Goal: Task Accomplishment & Management: Use online tool/utility

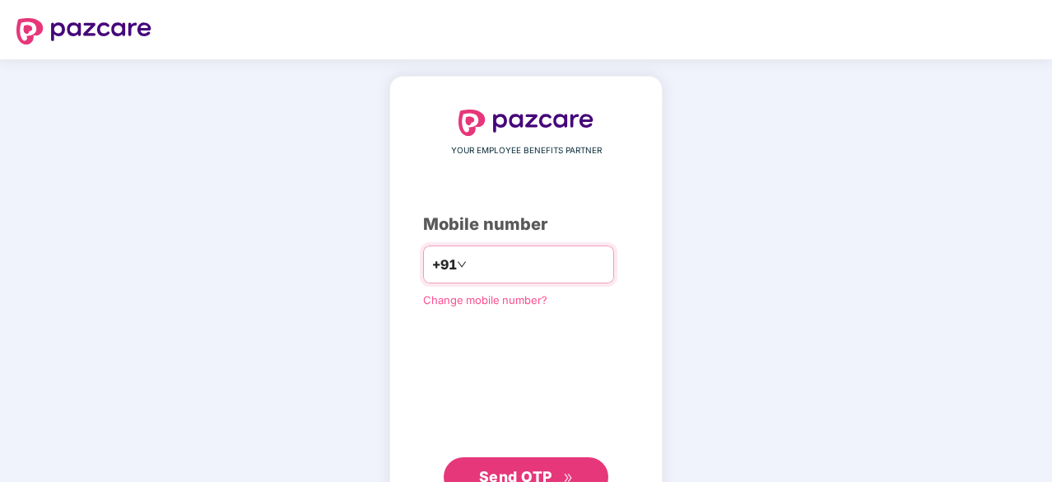
type input "**********"
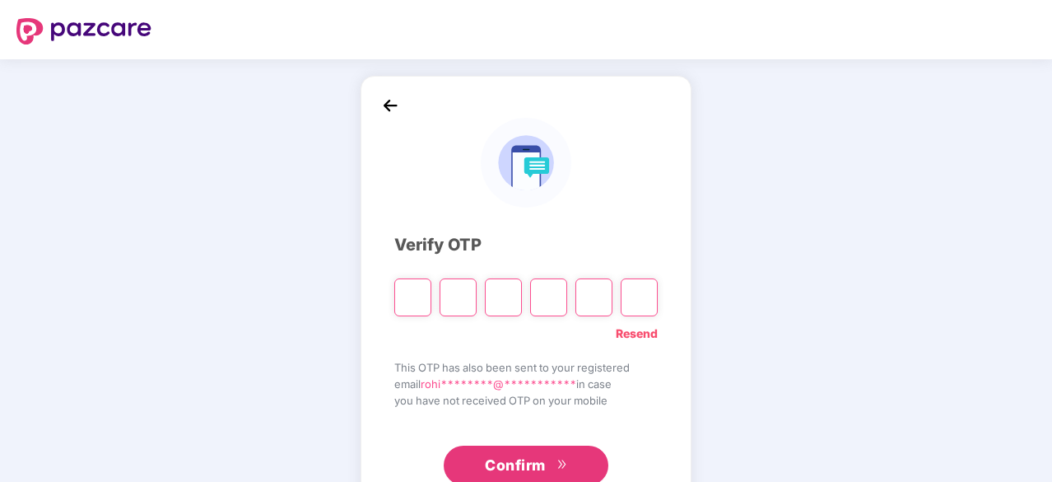
type input "*"
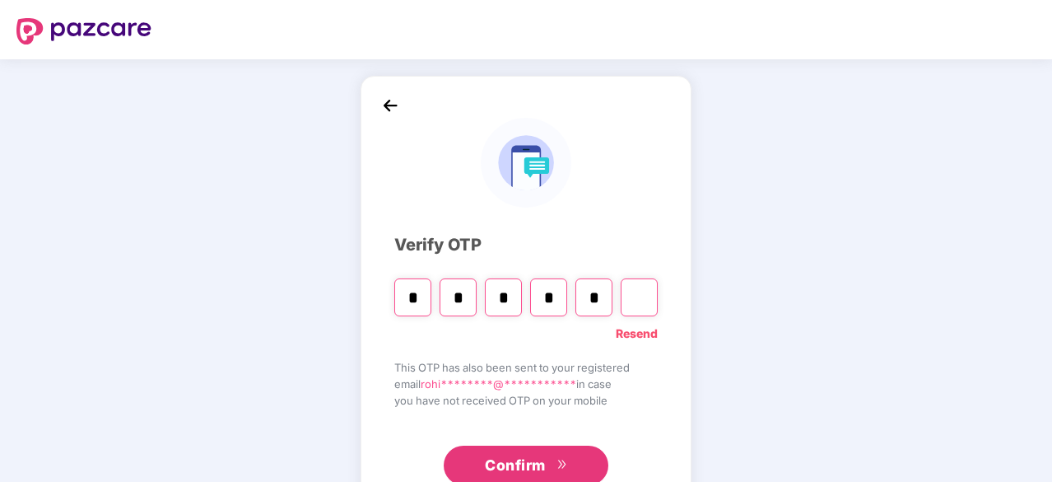
type input "*"
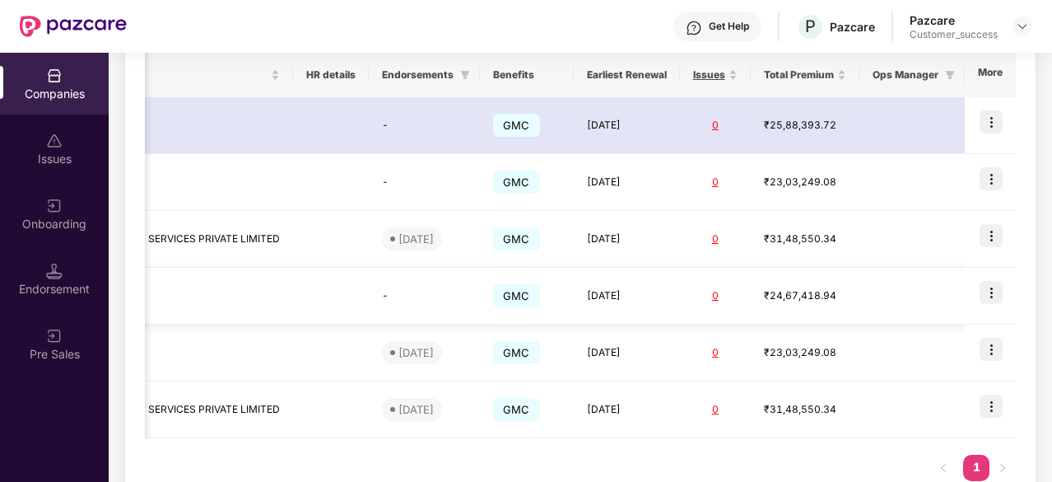
scroll to position [316, 0]
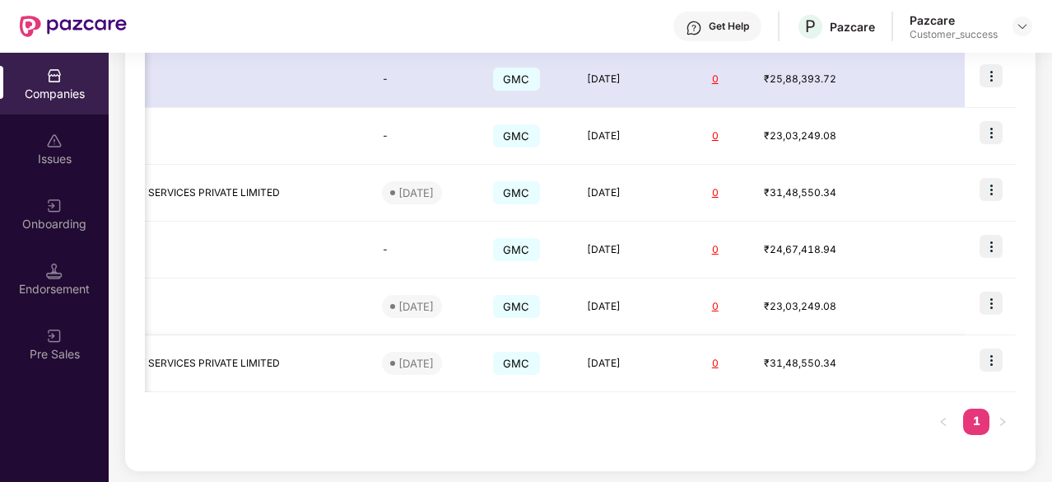
click at [777, 356] on div "₹31,48,550.34" at bounding box center [805, 364] width 82 height 16
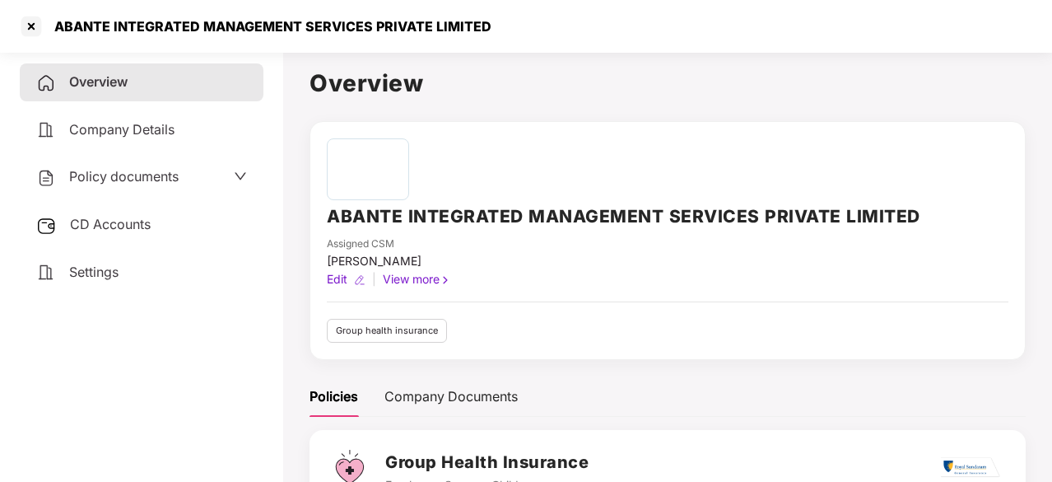
scroll to position [170, 0]
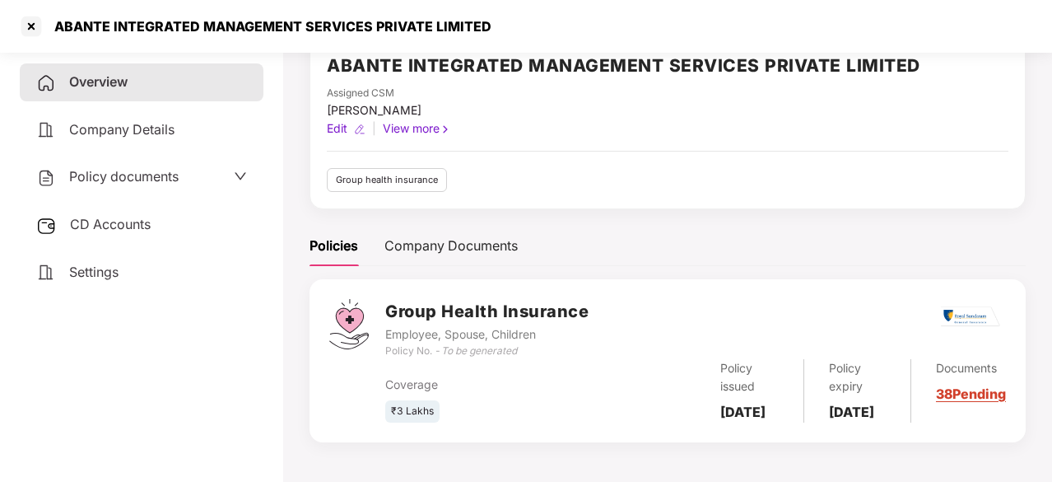
click at [153, 129] on span "Company Details" at bounding box center [121, 129] width 105 height 16
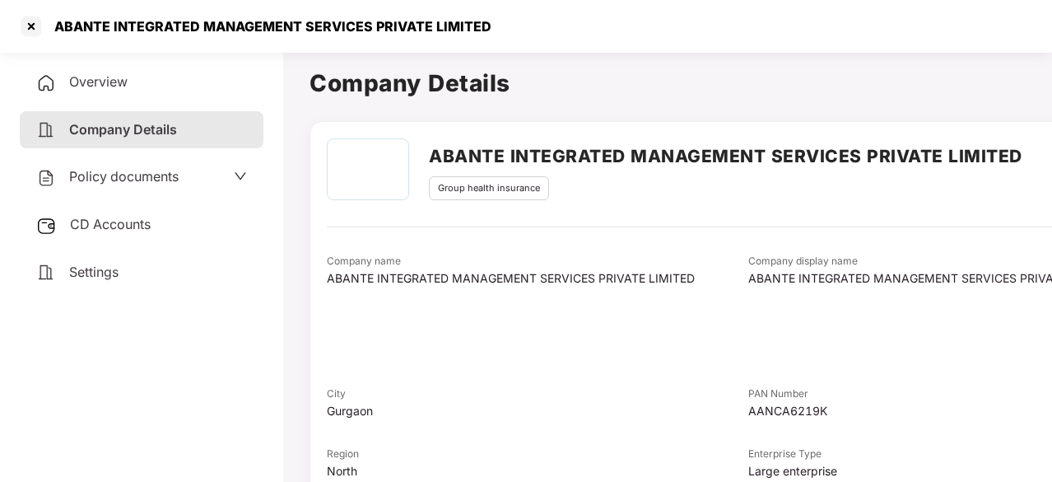
click at [147, 175] on span "Policy documents" at bounding box center [123, 176] width 109 height 16
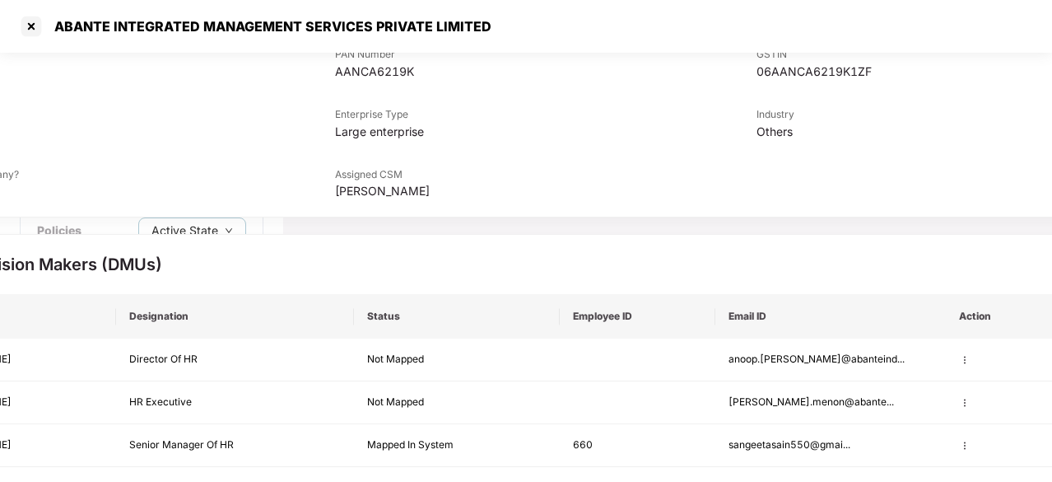
scroll to position [339, 0]
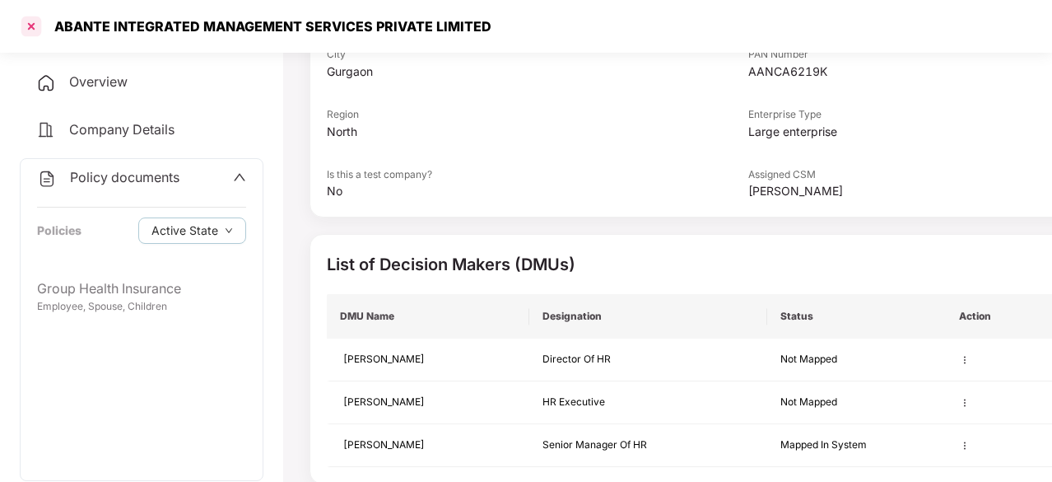
click at [27, 26] on div at bounding box center [31, 26] width 26 height 26
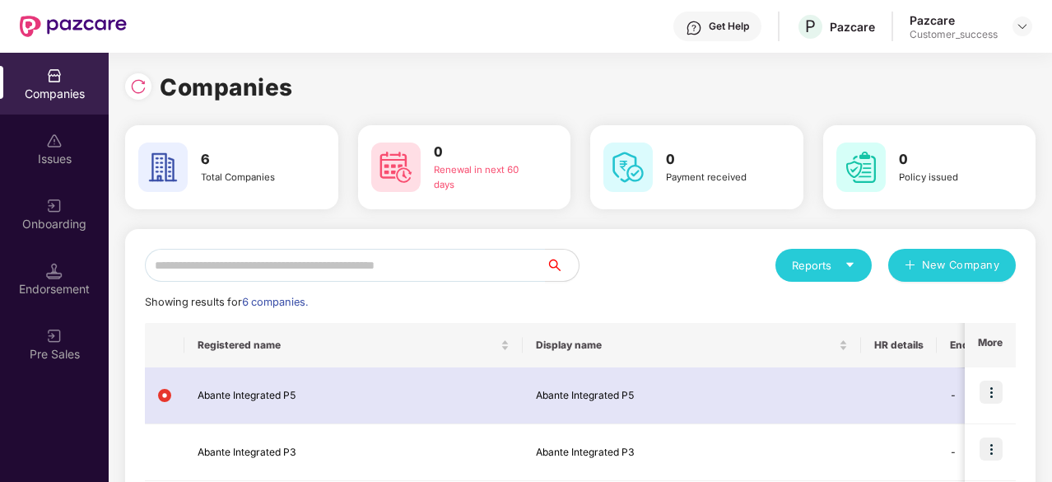
click at [491, 207] on div "0 Renewal in next 60 days" at bounding box center [464, 167] width 213 height 84
click at [438, 159] on h3 "0" at bounding box center [485, 152] width 103 height 21
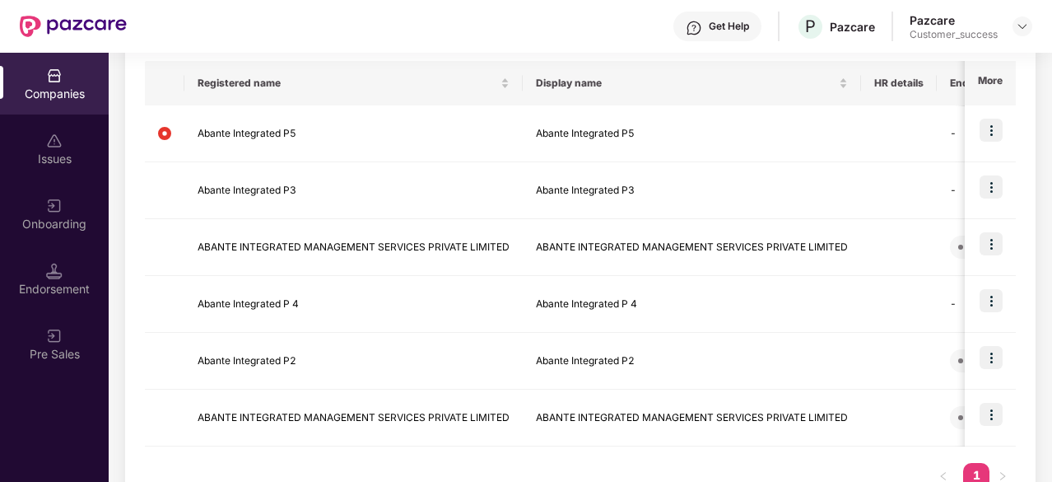
scroll to position [316, 0]
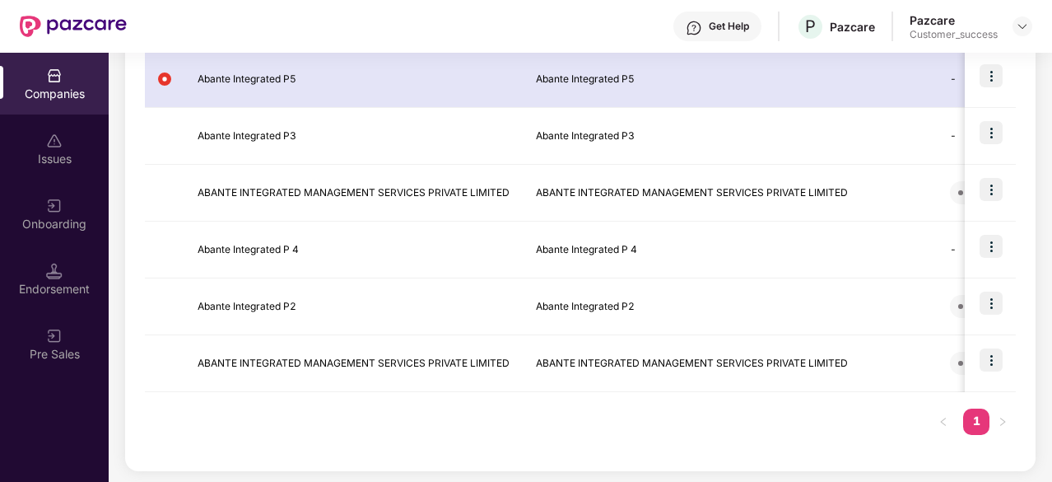
click at [45, 151] on div "Issues" at bounding box center [54, 159] width 109 height 16
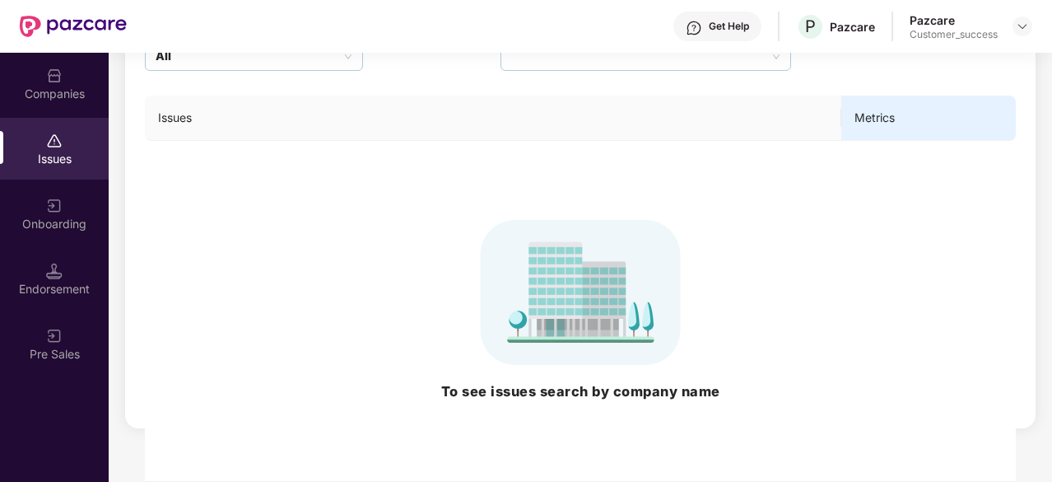
scroll to position [176, 0]
click at [55, 221] on div "Onboarding" at bounding box center [54, 224] width 109 height 16
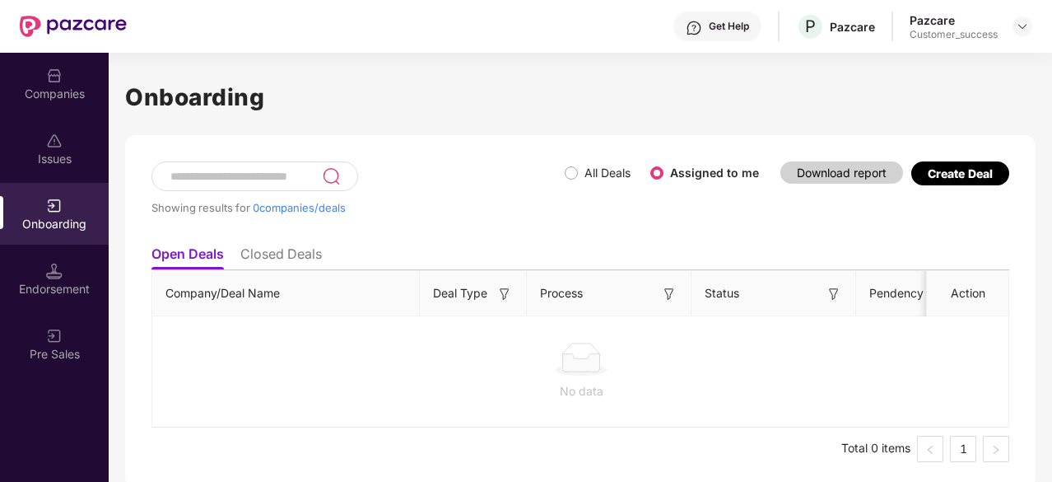
scroll to position [5, 0]
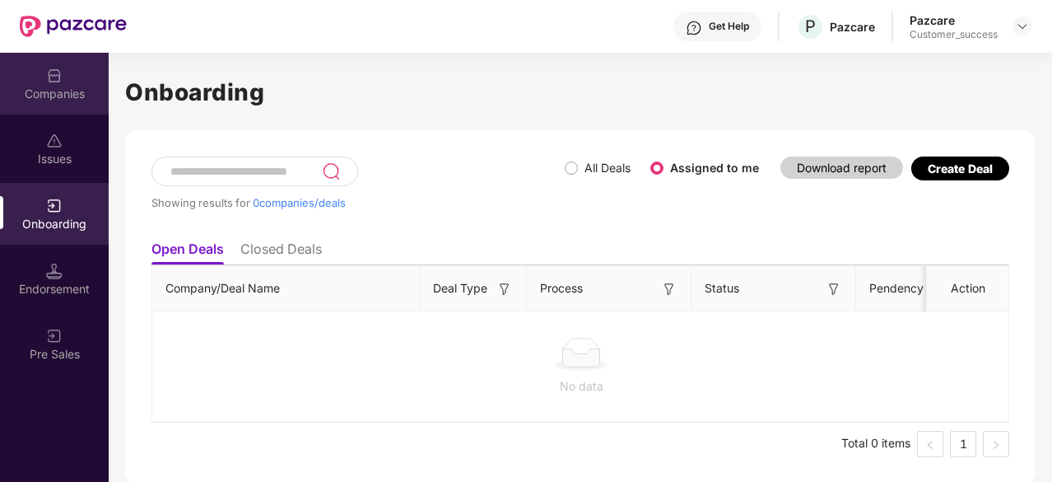
click at [50, 77] on img at bounding box center [54, 76] width 16 height 16
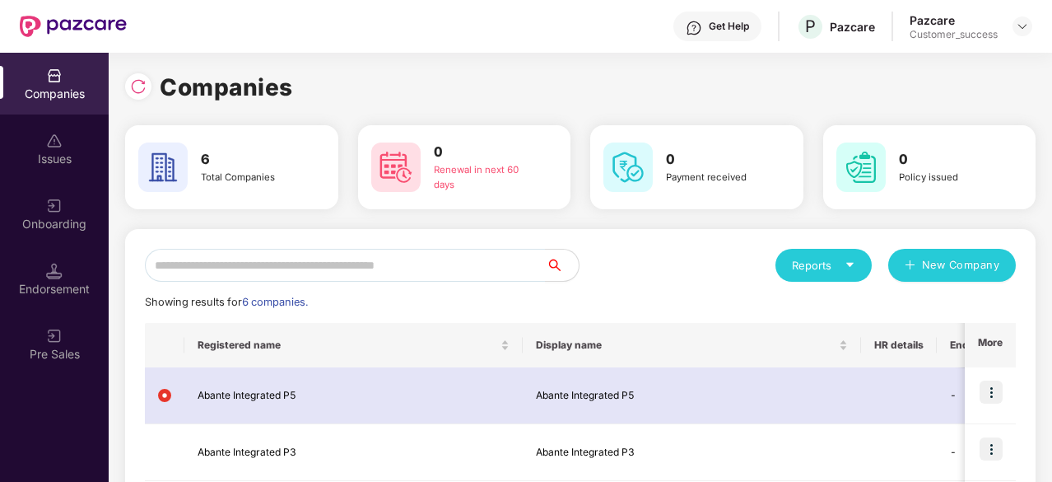
click at [61, 21] on img at bounding box center [73, 26] width 107 height 21
click at [59, 72] on img at bounding box center [54, 76] width 16 height 16
click at [44, 23] on img at bounding box center [73, 26] width 107 height 21
click at [58, 25] on img at bounding box center [73, 26] width 107 height 21
click at [129, 85] on div at bounding box center [138, 86] width 26 height 26
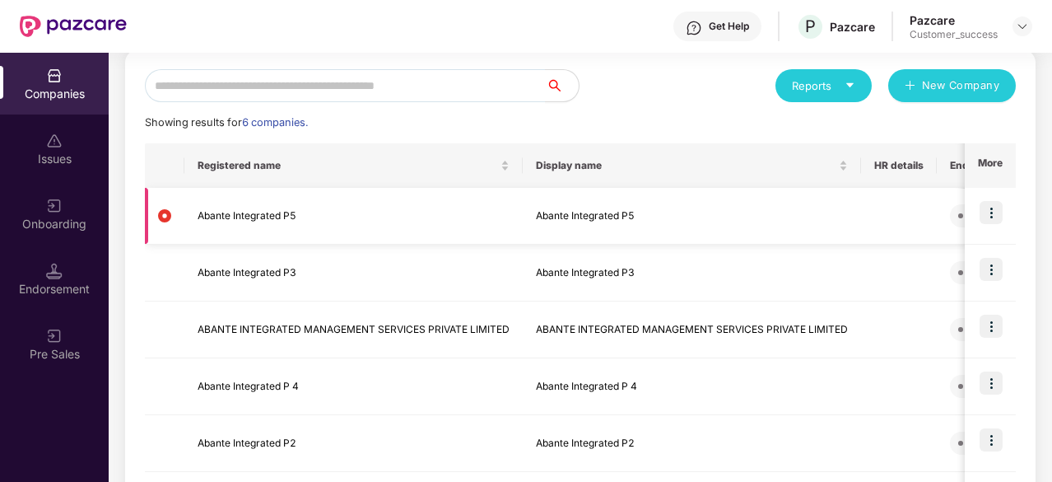
scroll to position [176, 0]
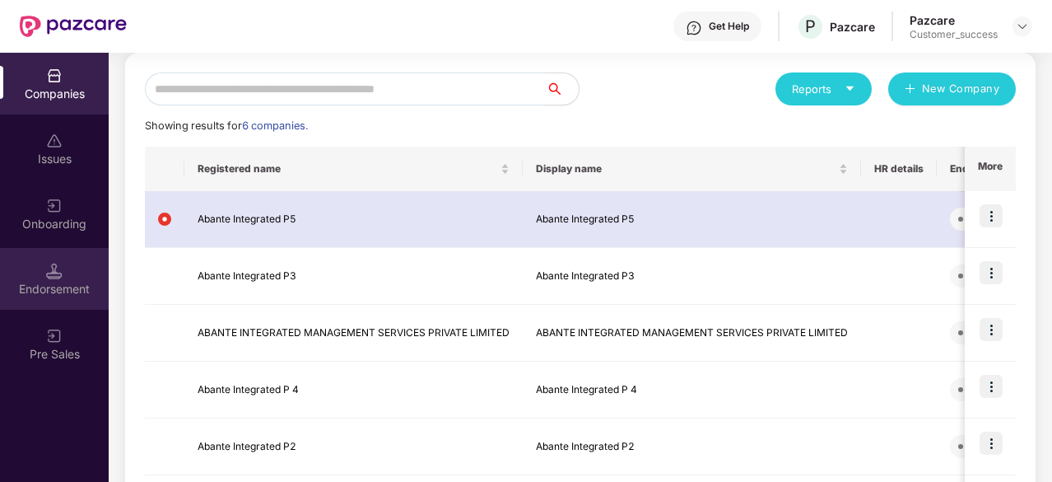
click at [63, 272] on div "Endorsement" at bounding box center [54, 279] width 109 height 62
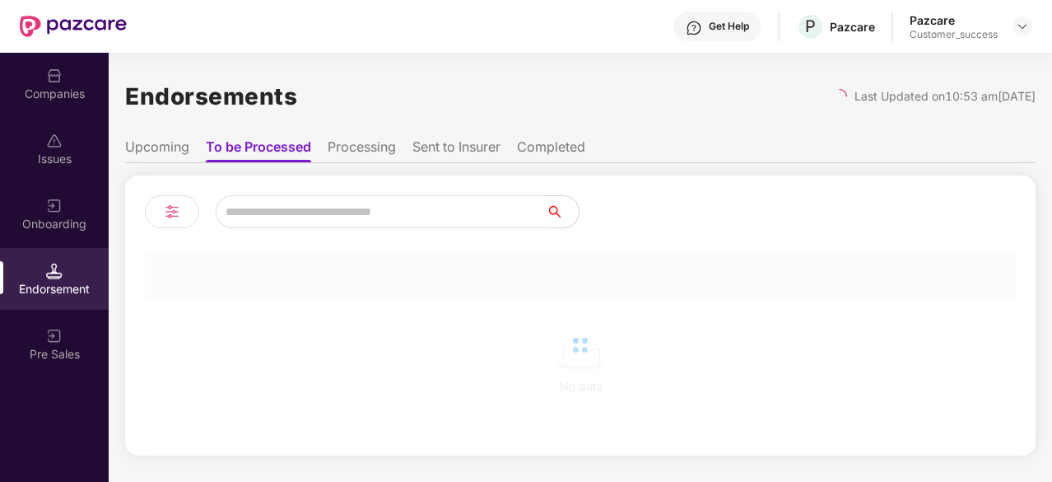
scroll to position [0, 0]
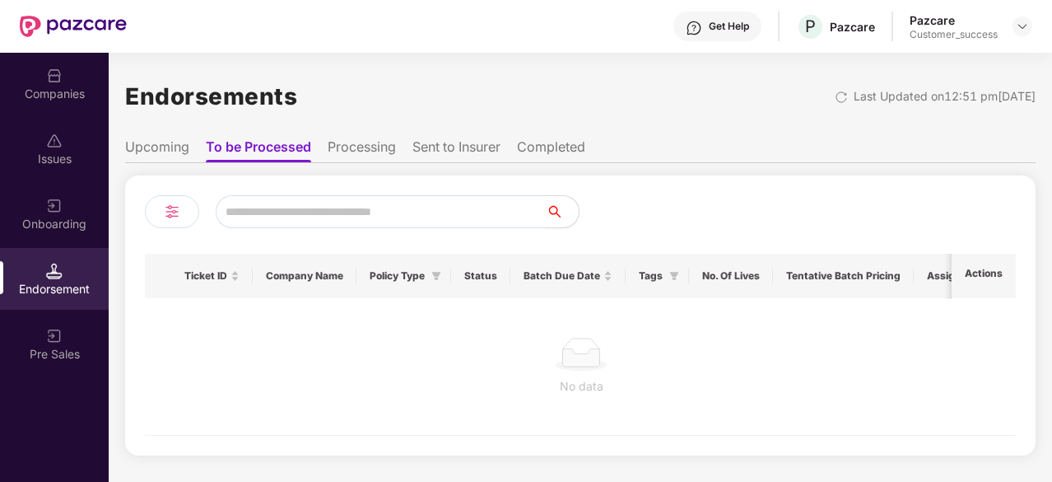
click at [148, 137] on ul "Upcoming To be Processed Processing Sent to Insurer Completed" at bounding box center [580, 146] width 911 height 33
click at [166, 145] on li "Upcoming" at bounding box center [157, 150] width 64 height 24
click at [349, 139] on li "Processing" at bounding box center [360, 150] width 68 height 24
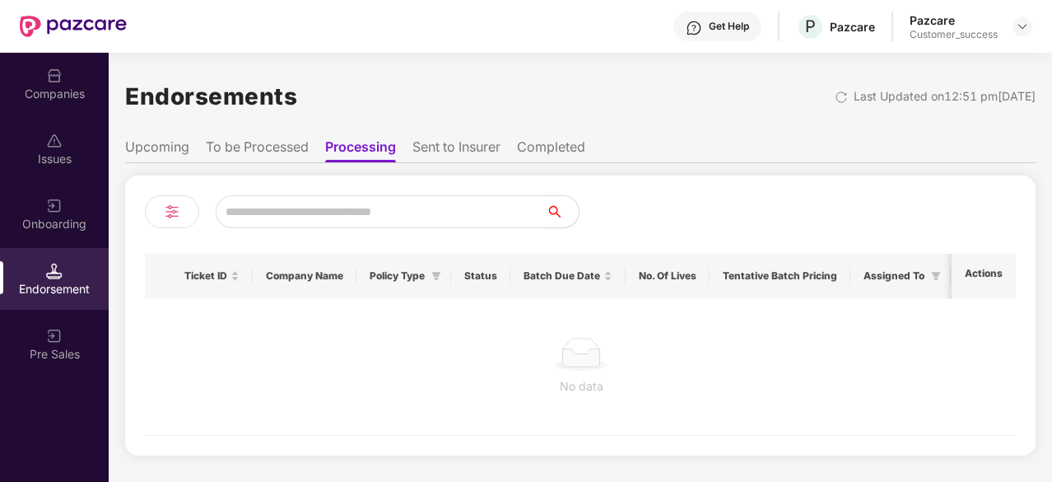
click at [451, 146] on li "Sent to Insurer" at bounding box center [456, 150] width 88 height 24
click at [585, 136] on ul "Upcoming To be Processed Processing Sent to Insurer Completed" at bounding box center [580, 146] width 911 height 33
click at [576, 143] on li "Completed" at bounding box center [553, 150] width 68 height 24
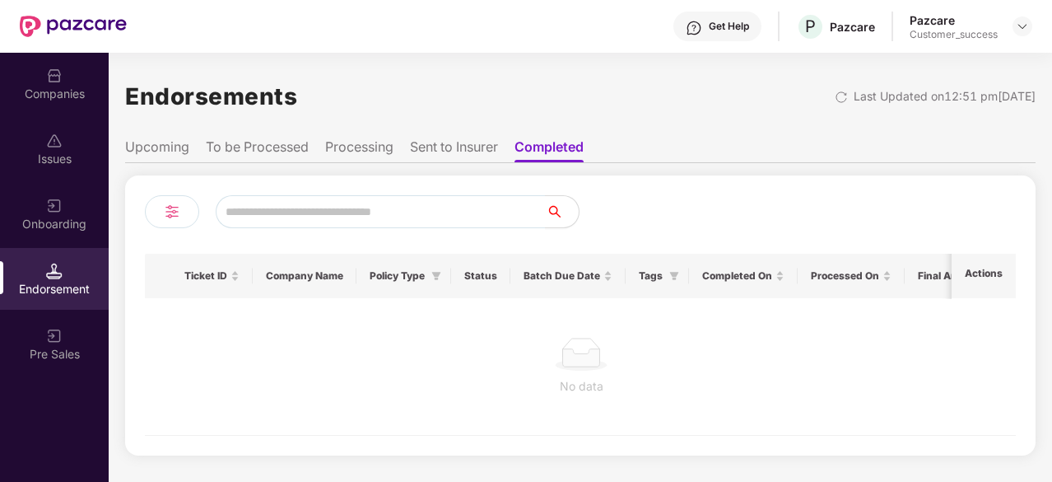
click at [282, 152] on li "To be Processed" at bounding box center [257, 150] width 103 height 24
click at [53, 217] on div "Onboarding" at bounding box center [54, 224] width 109 height 16
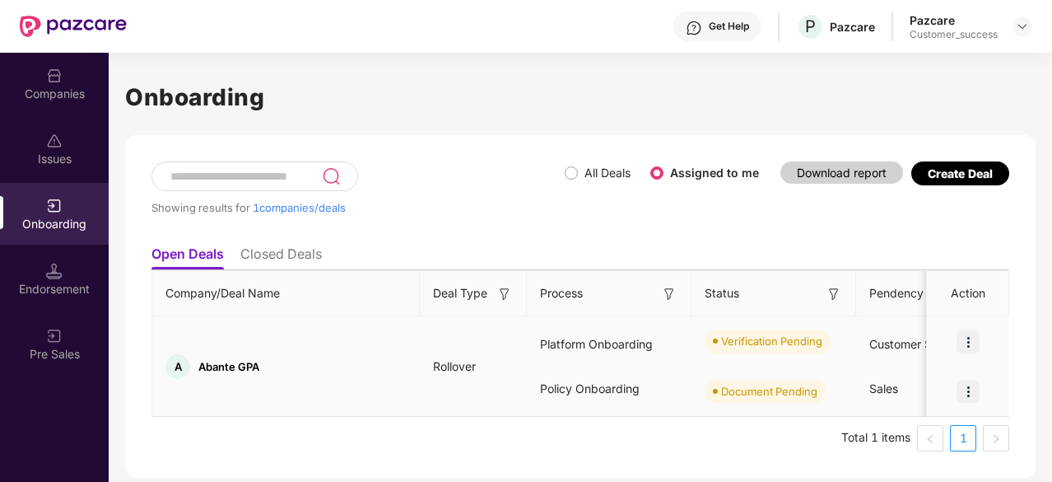
click at [974, 339] on img at bounding box center [968, 341] width 23 height 23
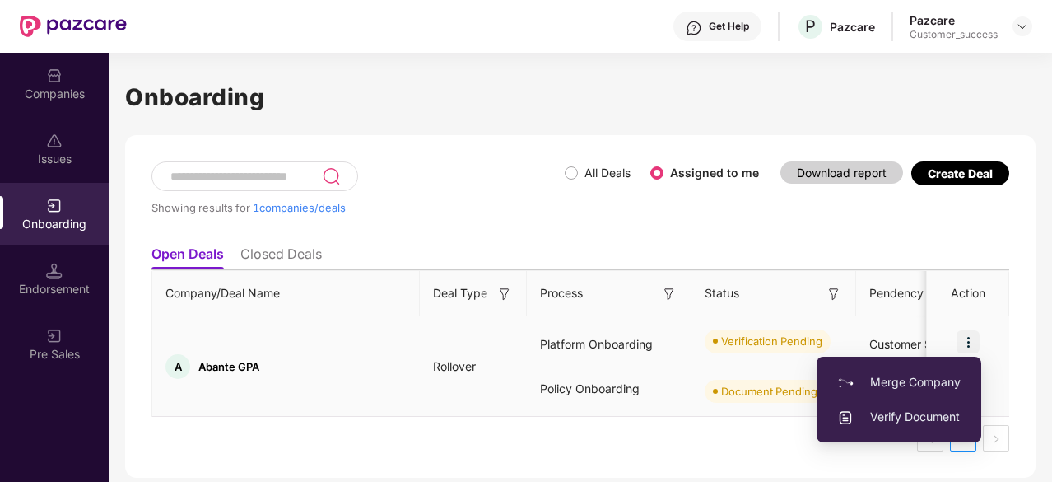
click at [915, 416] on span "Verify Document" at bounding box center [898, 417] width 123 height 18
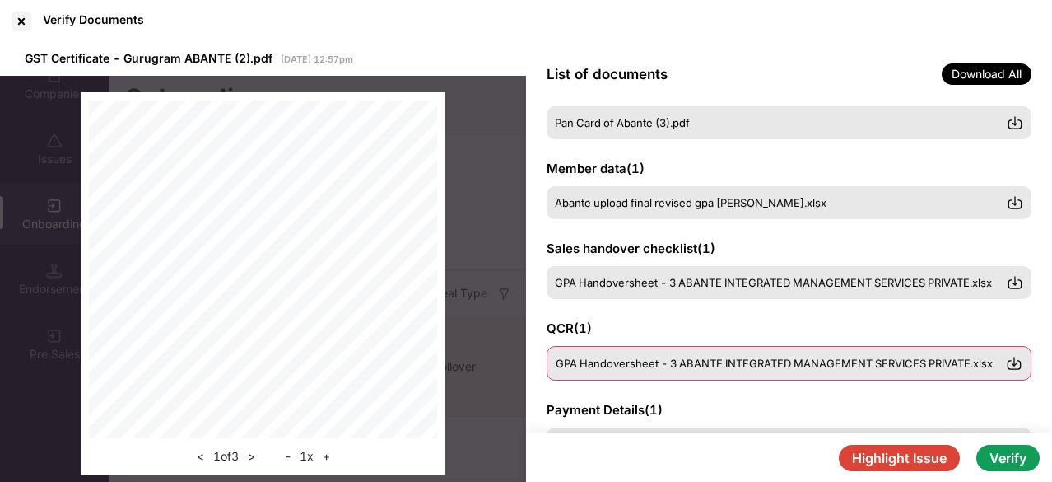
scroll to position [125, 0]
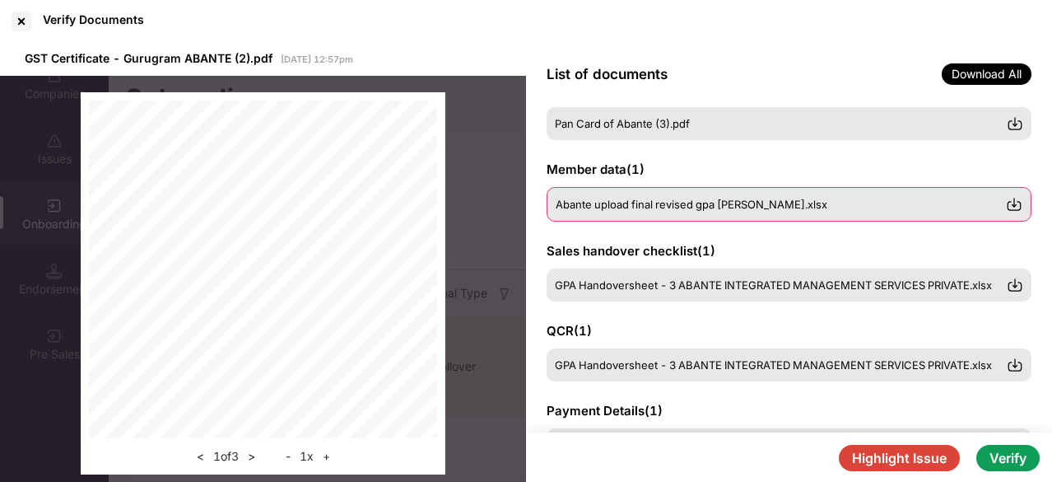
click at [755, 217] on div "Abante upload final revised gpa [PERSON_NAME].xlsx" at bounding box center [789, 204] width 485 height 35
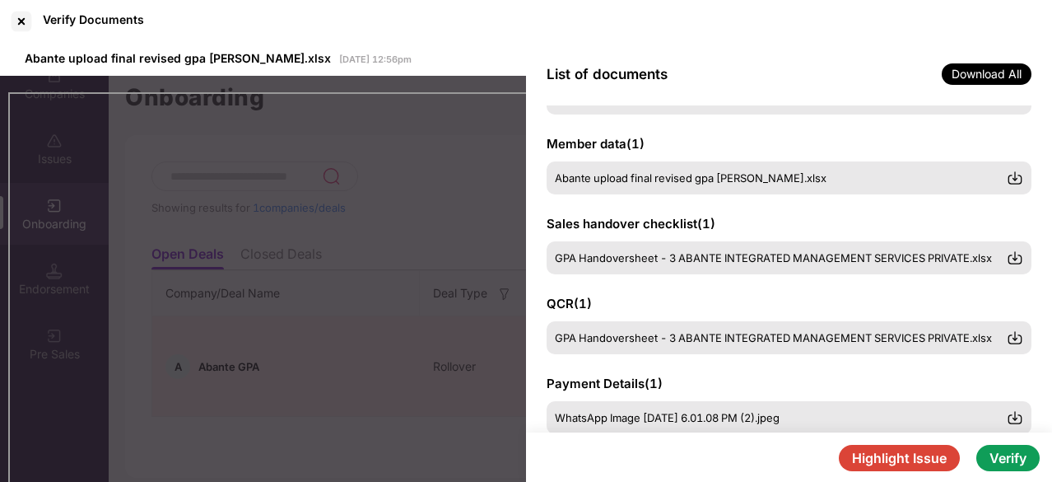
scroll to position [149, 0]
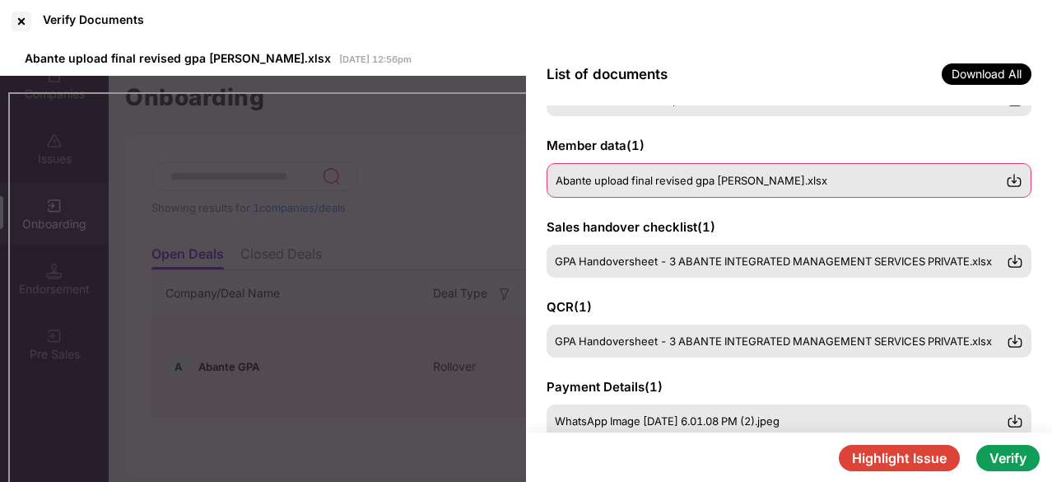
click at [1015, 181] on img at bounding box center [1014, 180] width 16 height 16
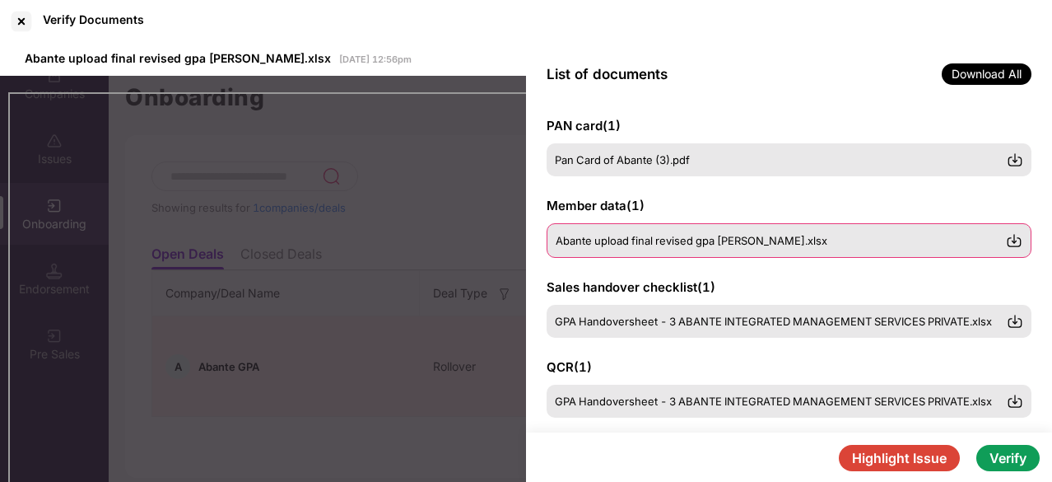
scroll to position [104, 0]
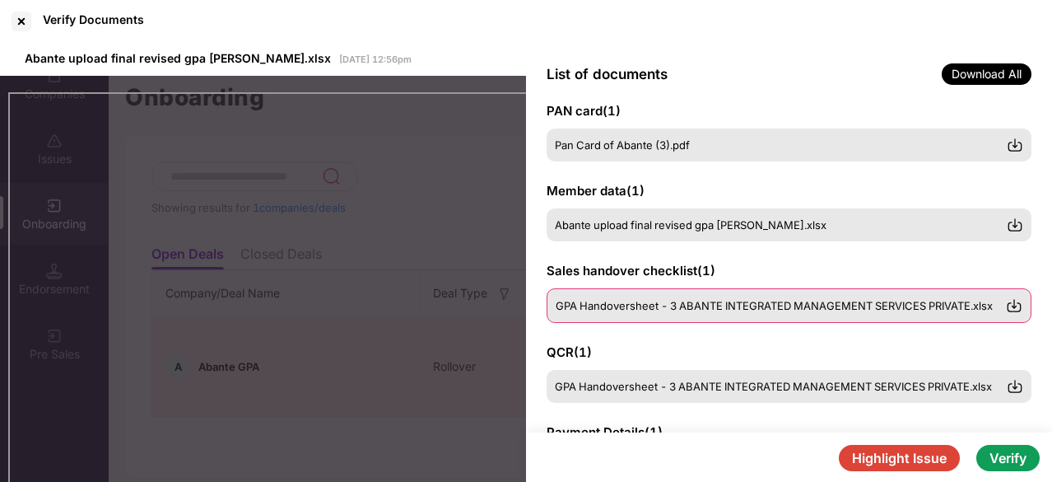
click at [1018, 303] on img at bounding box center [1014, 305] width 16 height 16
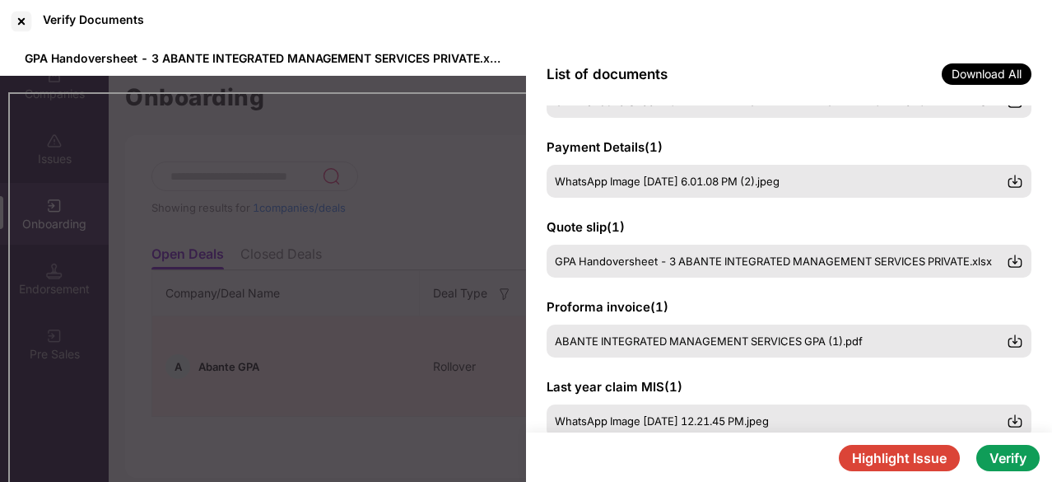
scroll to position [387, 0]
click at [985, 78] on span "Download All" at bounding box center [987, 73] width 90 height 21
click at [822, 75] on div "List of documents Download All" at bounding box center [789, 74] width 526 height 63
click at [869, 47] on div "List of documents Download All" at bounding box center [789, 74] width 526 height 63
click at [976, 76] on span "Download All" at bounding box center [987, 73] width 90 height 21
